Goal: Find specific page/section: Find specific page/section

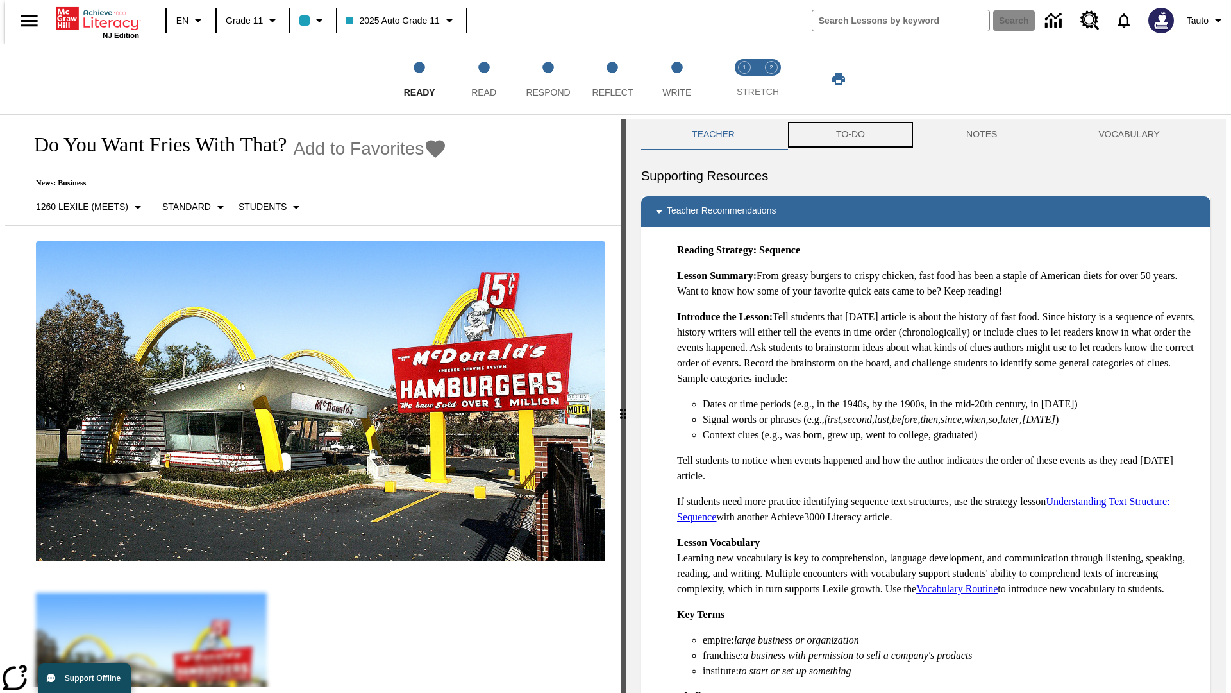
click at [850, 135] on button "TO-DO" at bounding box center [851, 134] width 130 height 31
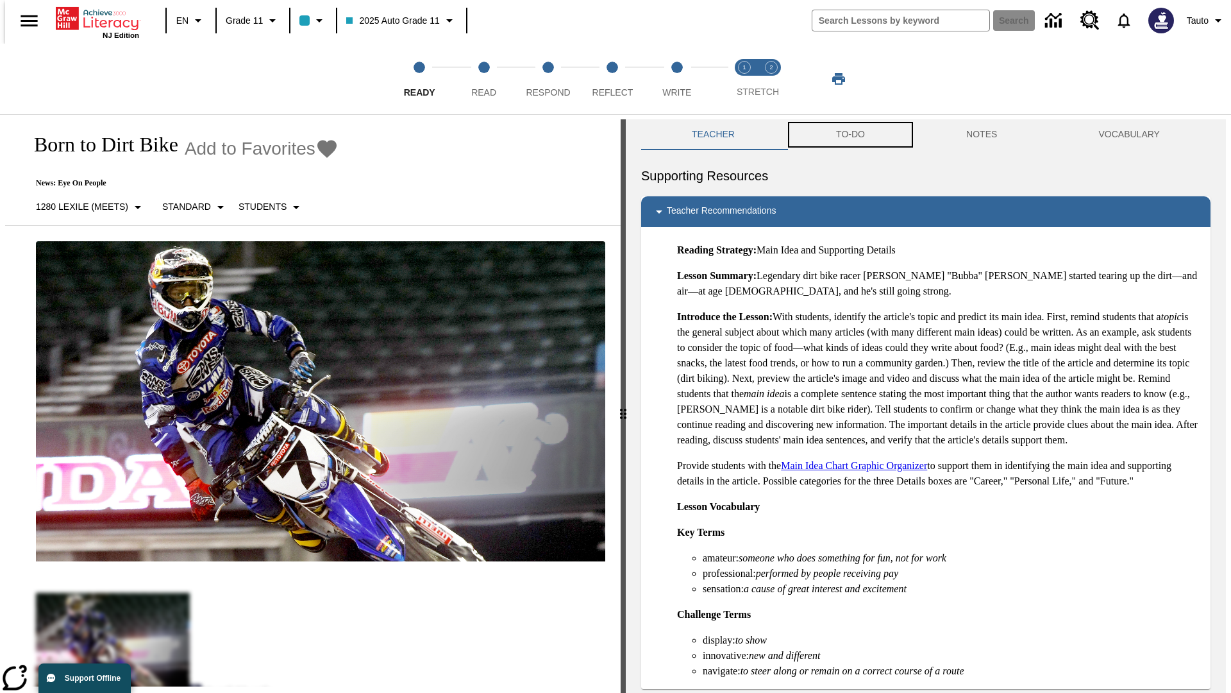
click at [850, 135] on button "TO-DO" at bounding box center [851, 134] width 130 height 31
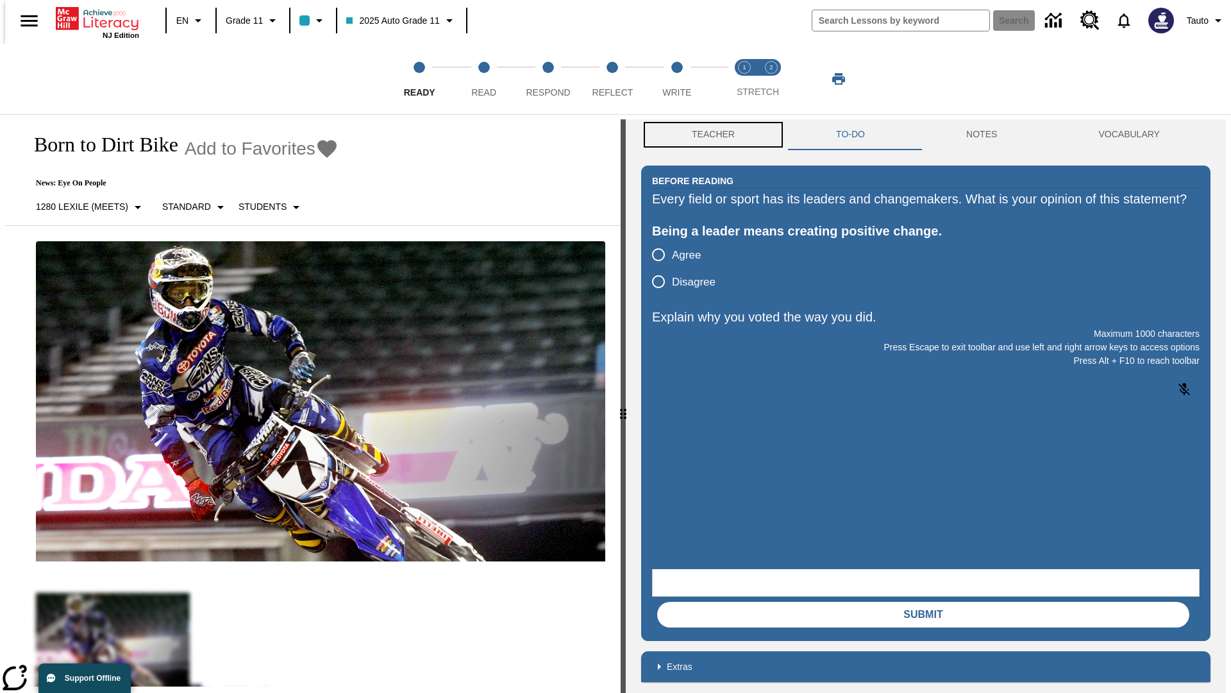
scroll to position [1, 0]
click at [709, 135] on button "Teacher" at bounding box center [713, 134] width 144 height 31
